Goal: Navigation & Orientation: Find specific page/section

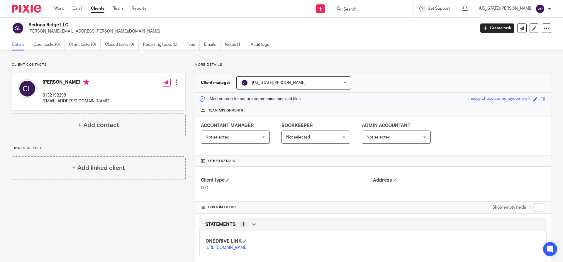
click at [97, 11] on link "Clients" at bounding box center [97, 9] width 13 height 6
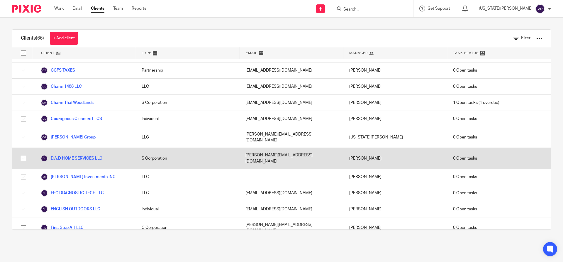
scroll to position [352, 0]
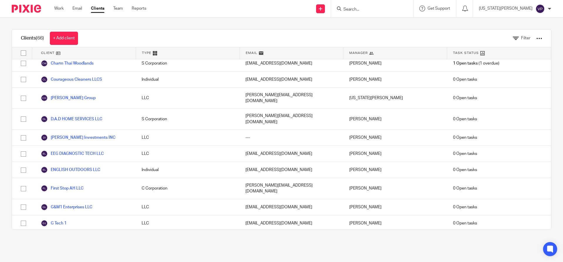
click at [70, 236] on link "Hexagon CRE" at bounding box center [58, 239] width 35 height 7
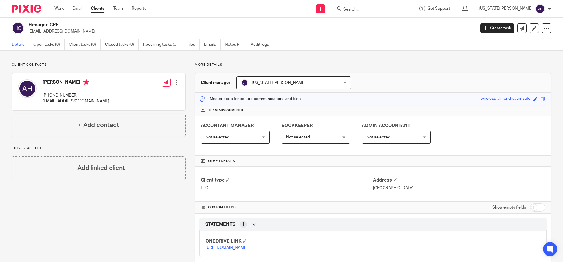
click at [238, 45] on link "Notes (4)" at bounding box center [235, 44] width 21 height 11
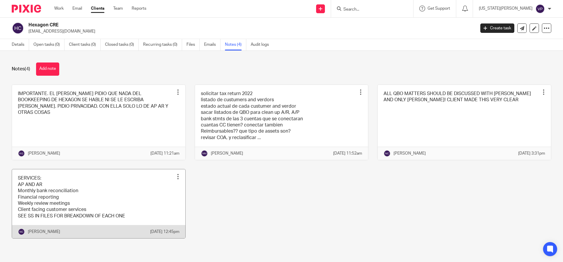
scroll to position [10, 0]
